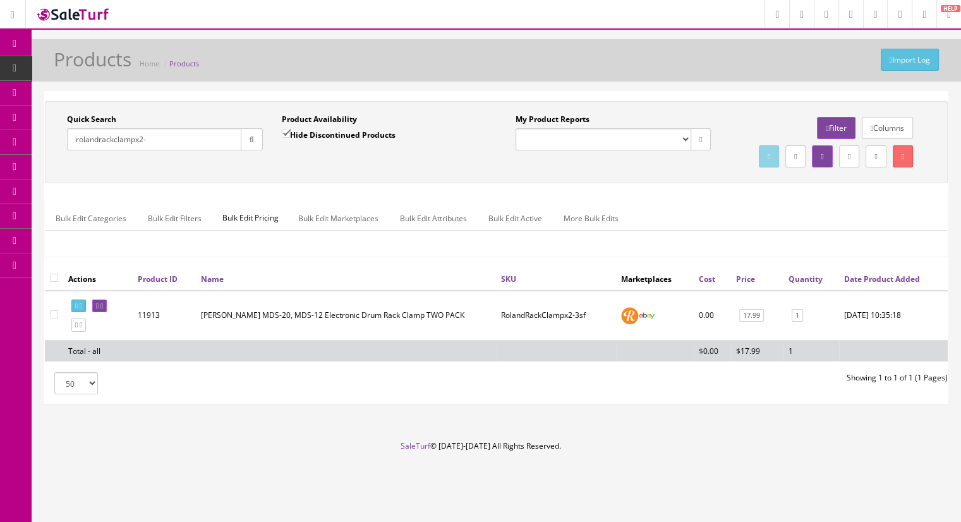
click at [99, 66] on span "Products" at bounding box center [97, 68] width 31 height 11
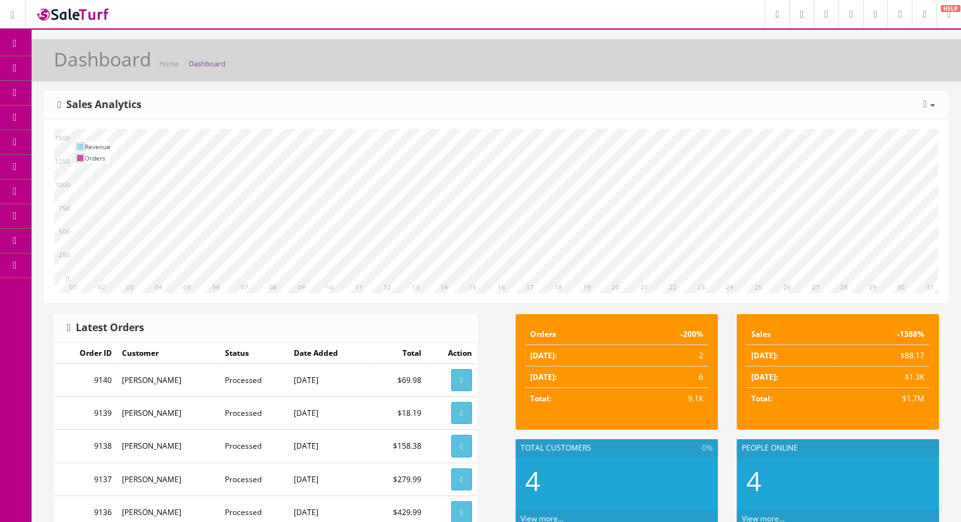
click at [126, 71] on link "Products" at bounding box center [98, 68] width 133 height 25
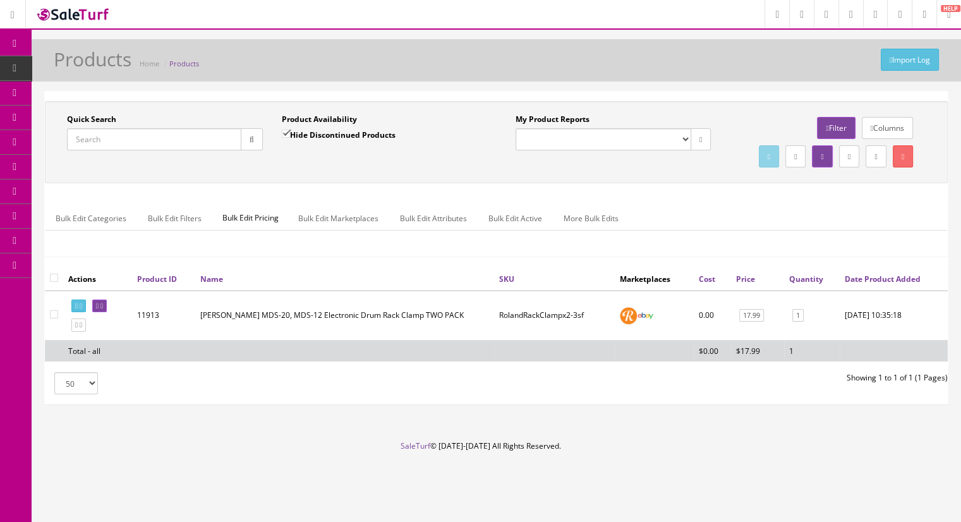
click at [144, 140] on input "Quick Search" at bounding box center [154, 139] width 174 height 22
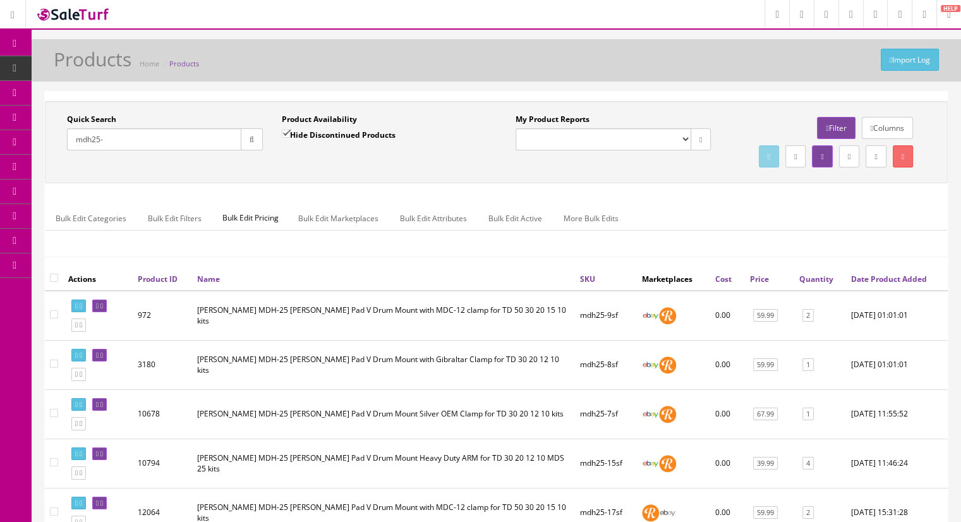
type input "mdh25-"
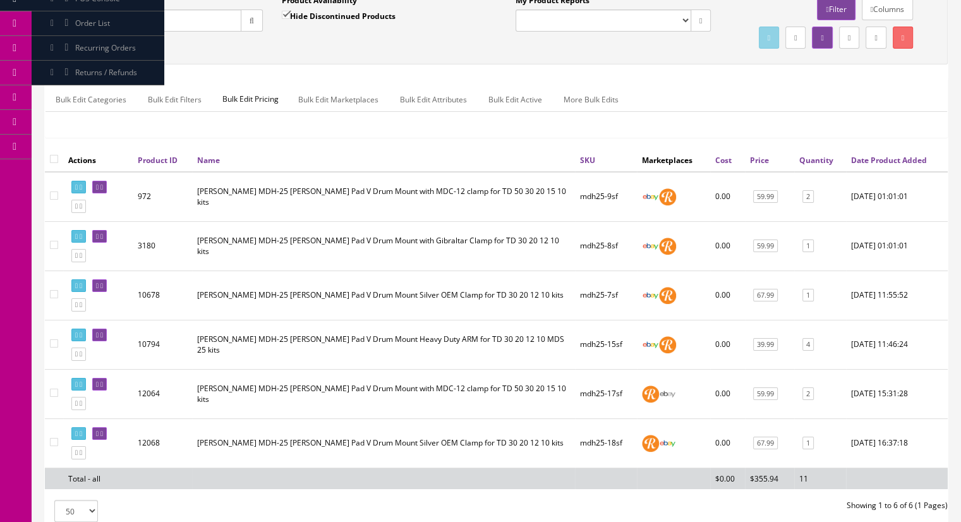
scroll to position [126, 0]
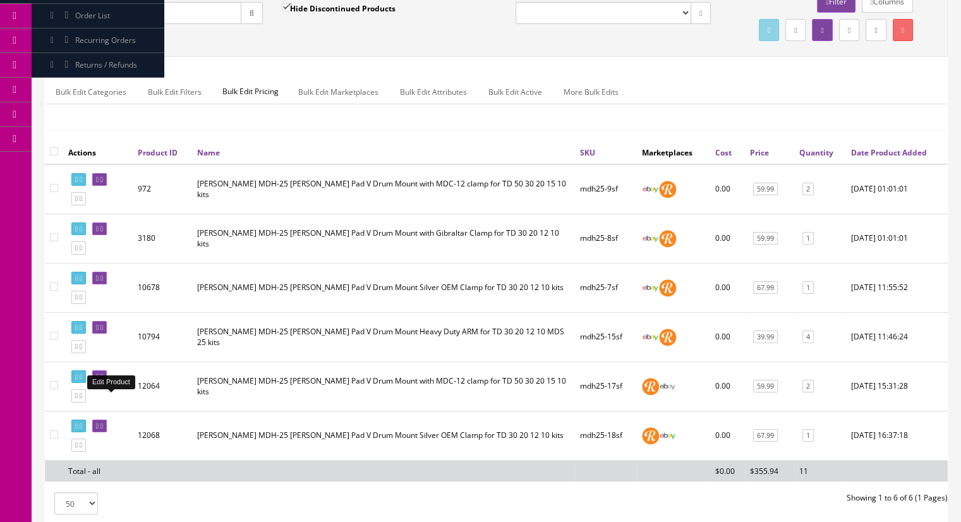
click at [103, 381] on icon at bounding box center [102, 377] width 3 height 7
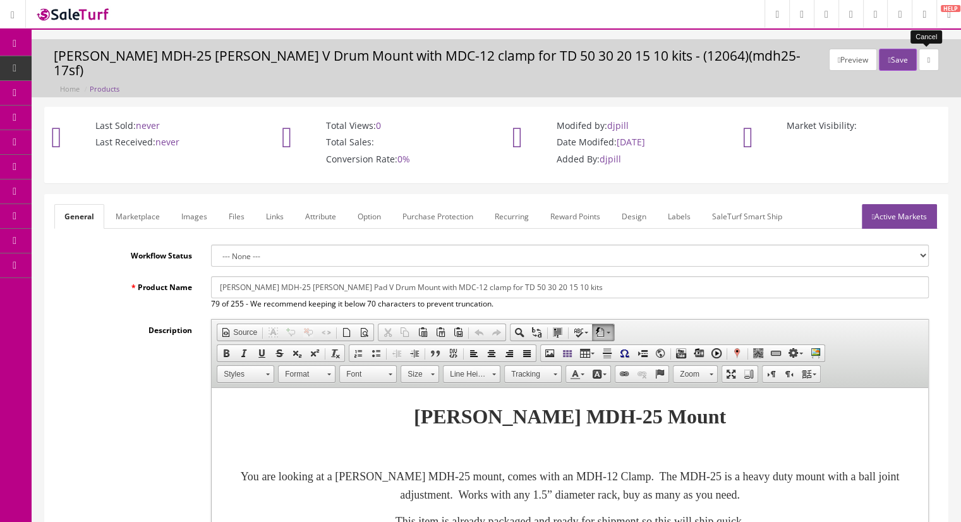
click at [928, 56] on icon at bounding box center [929, 60] width 3 height 8
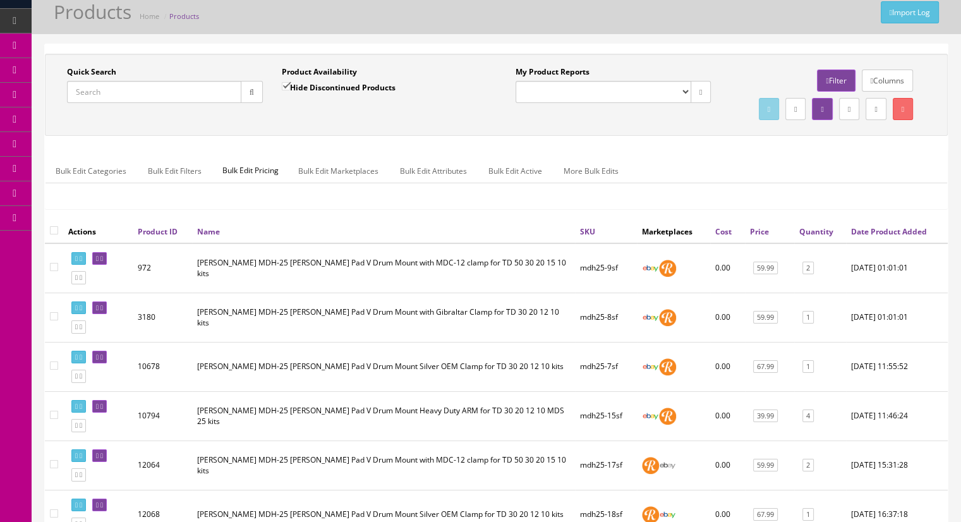
scroll to position [126, 0]
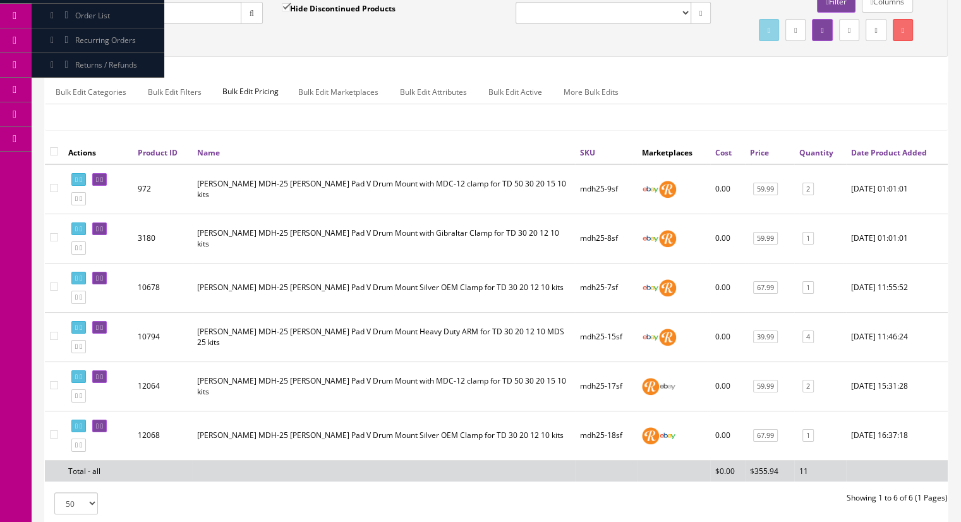
click at [119, 20] on input "Quick Search" at bounding box center [154, 13] width 174 height 22
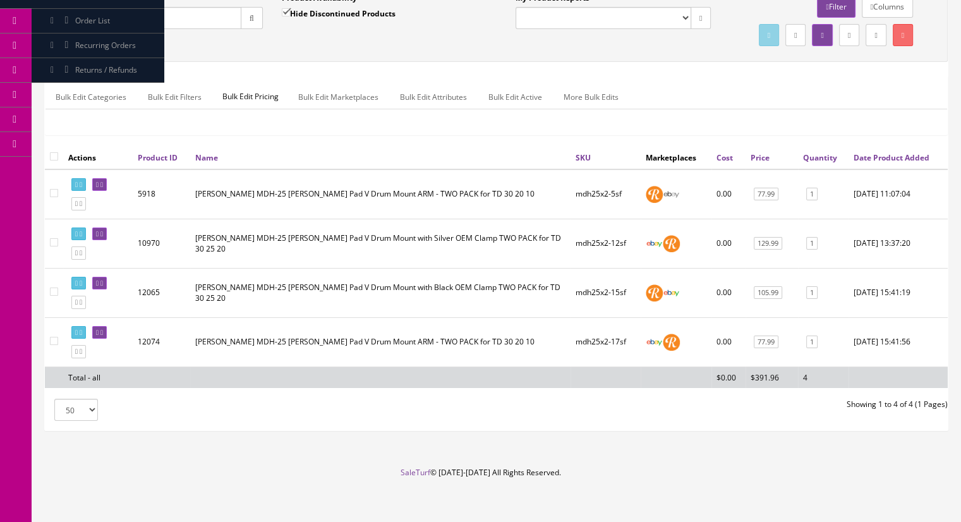
scroll to position [63, 0]
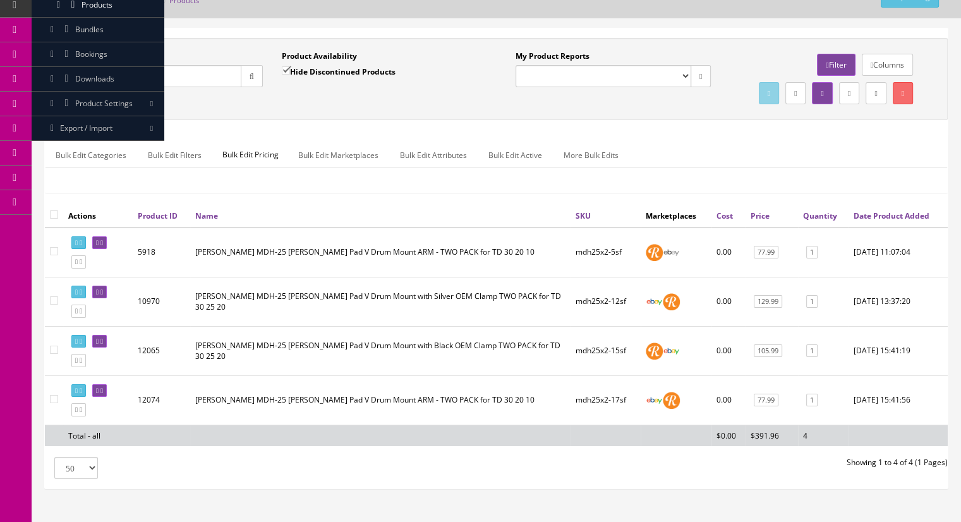
click at [133, 82] on input "mdh25x2-" at bounding box center [154, 76] width 174 height 22
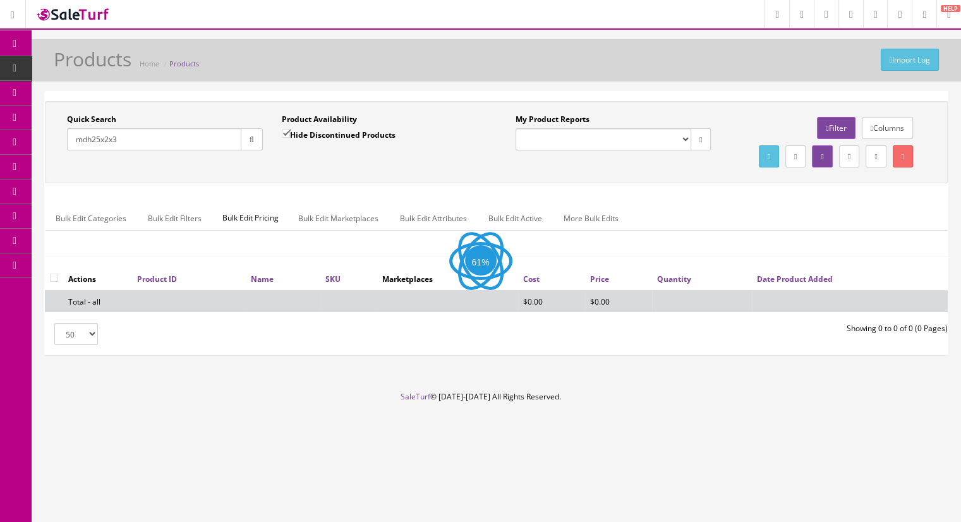
scroll to position [0, 0]
drag, startPoint x: 117, startPoint y: 140, endPoint x: 105, endPoint y: 140, distance: 12.0
click at [105, 140] on input "mdh25x2x3" at bounding box center [155, 139] width 177 height 22
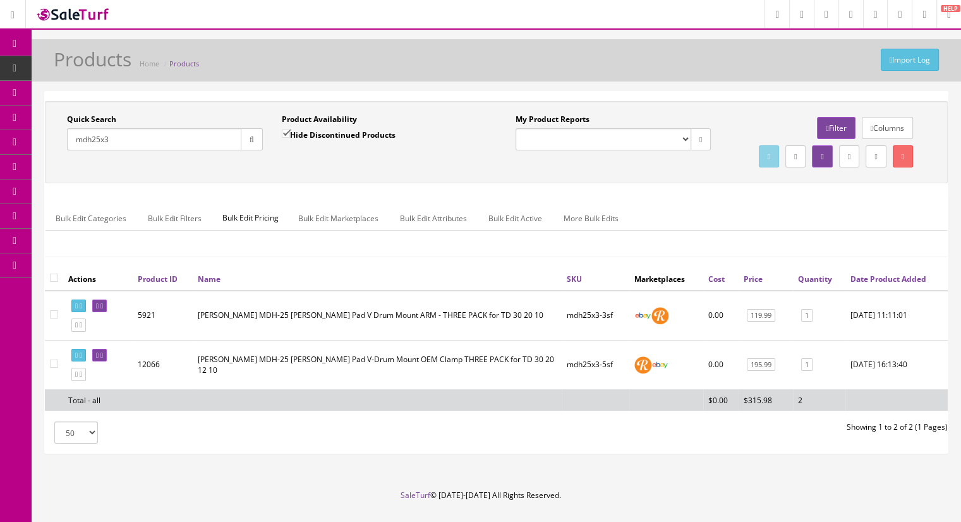
drag, startPoint x: 113, startPoint y: 140, endPoint x: 99, endPoint y: 145, distance: 15.4
click at [99, 145] on input "mdh25x3" at bounding box center [154, 139] width 174 height 22
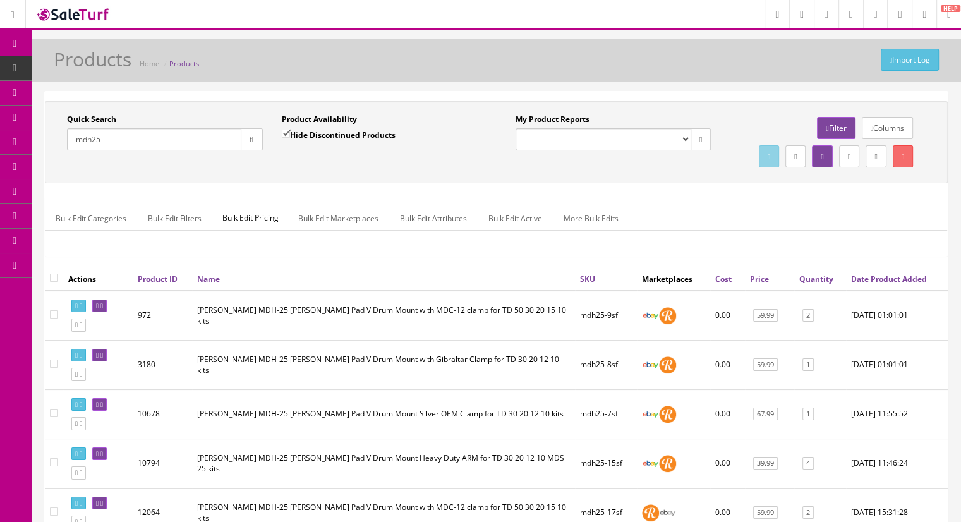
type input "mdh25-"
click at [125, 68] on link "Products" at bounding box center [98, 68] width 133 height 25
